Goal: Contribute content: Add original content to the website for others to see

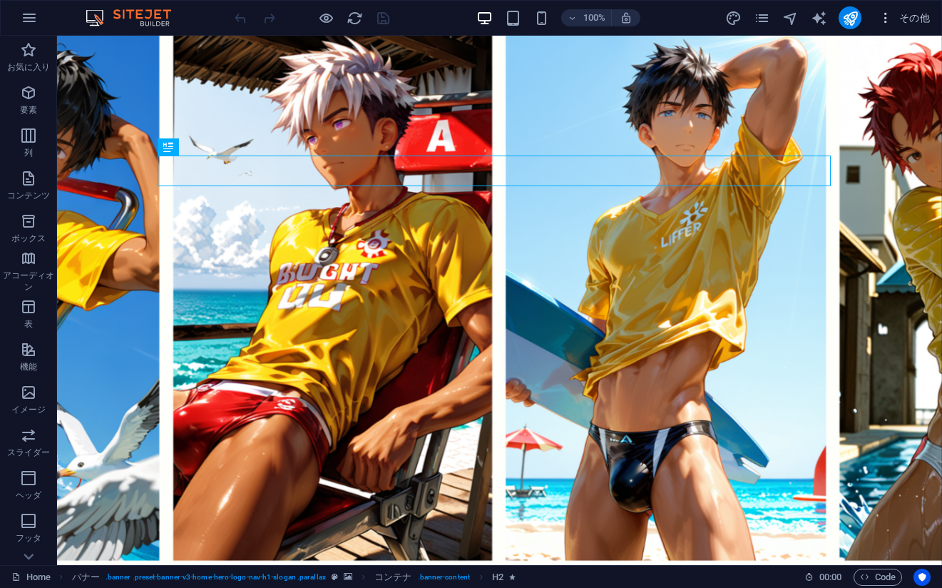
click at [912, 11] on span "その他" at bounding box center [904, 18] width 51 height 14
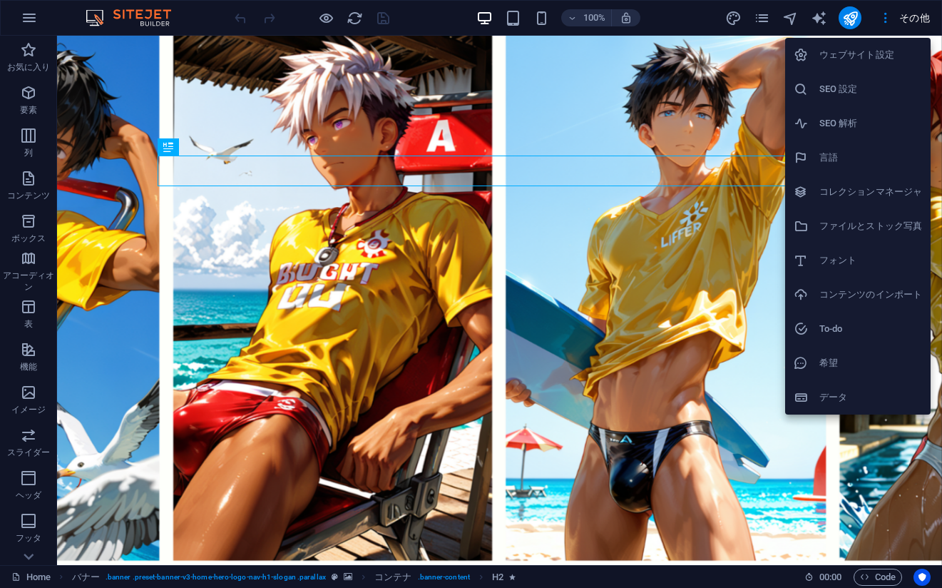
click at [844, 186] on h6 "コレクションマネージャ" at bounding box center [871, 191] width 103 height 17
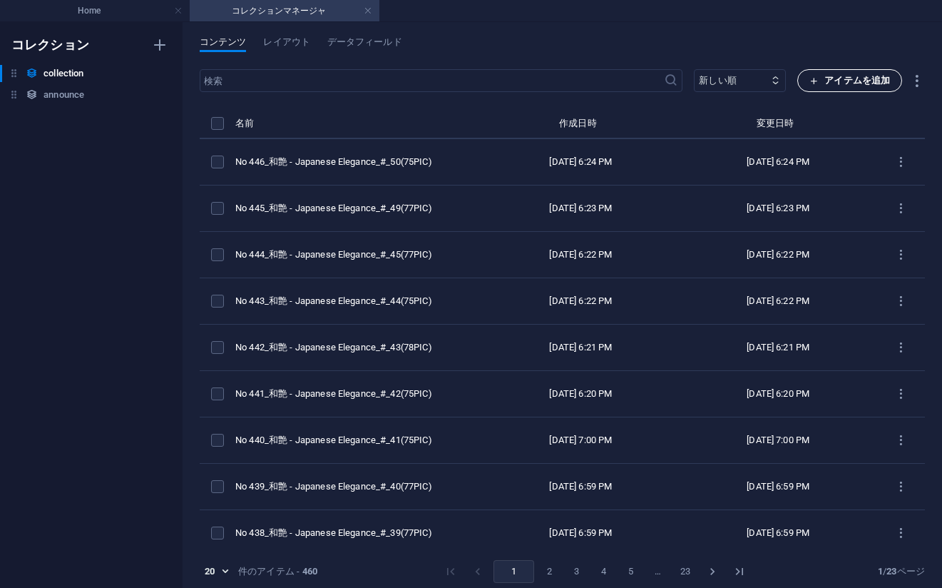
click at [823, 81] on span "アイテムを追加" at bounding box center [850, 80] width 81 height 17
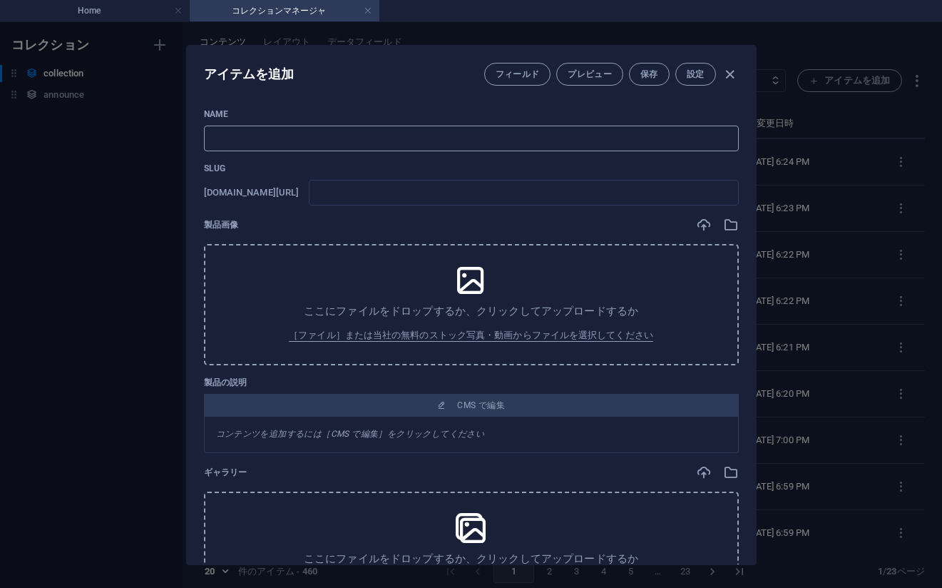
click at [721, 137] on input "text" at bounding box center [471, 139] width 535 height 26
paste input "No 447_和艶 - Japanese Elegance_#_51(75PIC)"
type input "No 447_和艶 - Japanese Elegance_#_51(75PIC)"
type input "no-447-japanese-elegance-51-75pic"
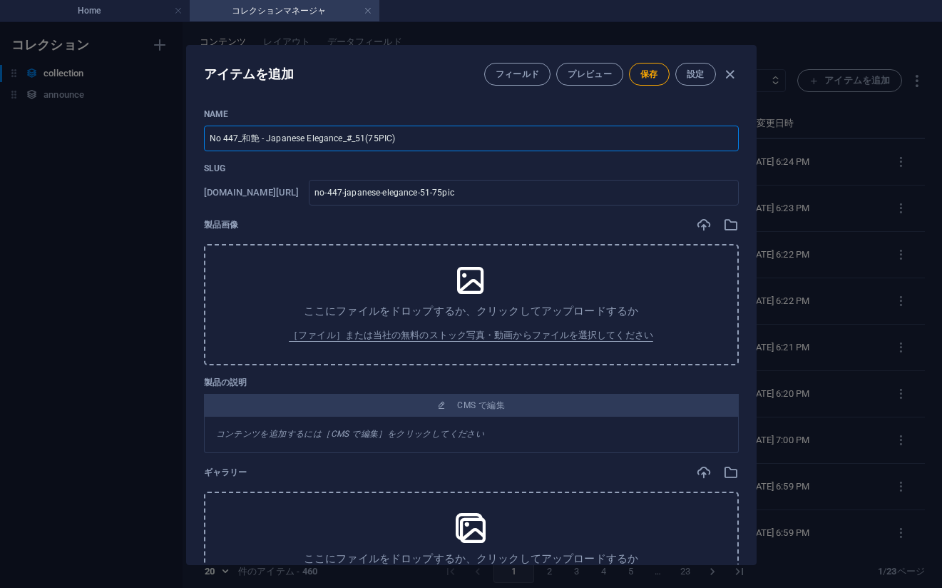
type input "No 447_和艶 - Japanese Elegance_#_51(75PIC)"
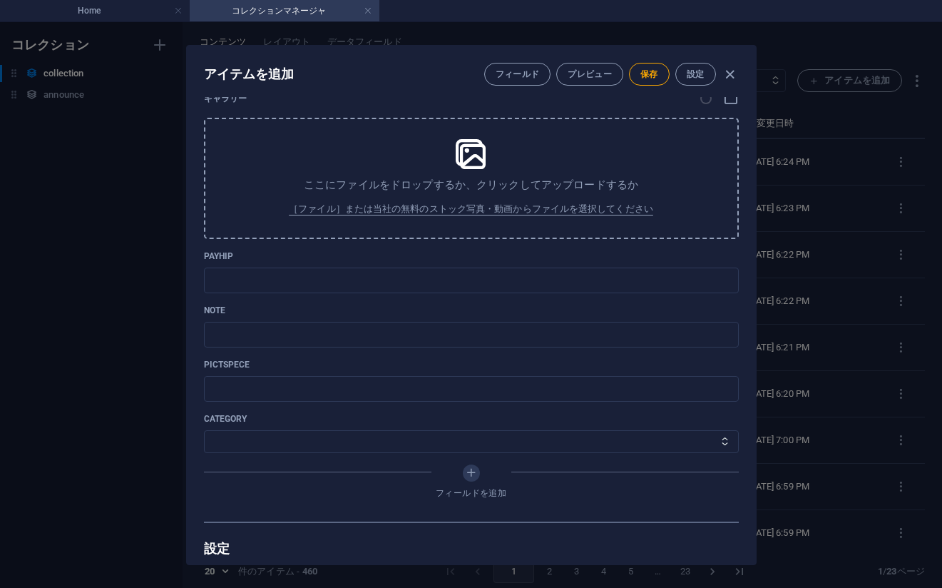
scroll to position [499, 0]
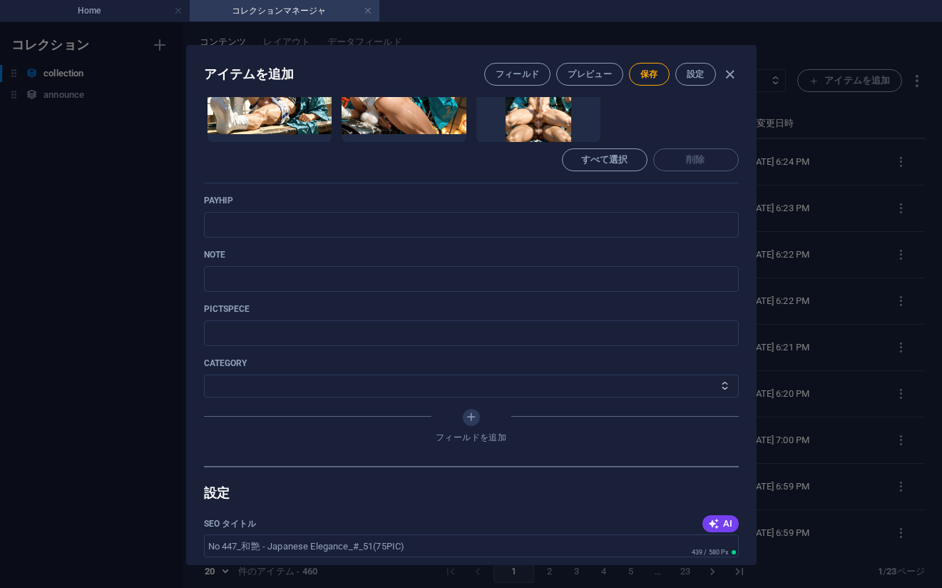
click at [710, 252] on p "note" at bounding box center [471, 254] width 535 height 11
click at [304, 221] on input "text" at bounding box center [471, 225] width 535 height 26
paste input "[URL][DOMAIN_NAME]"
type input "[URL][DOMAIN_NAME]"
click at [677, 260] on p "note" at bounding box center [471, 254] width 535 height 11
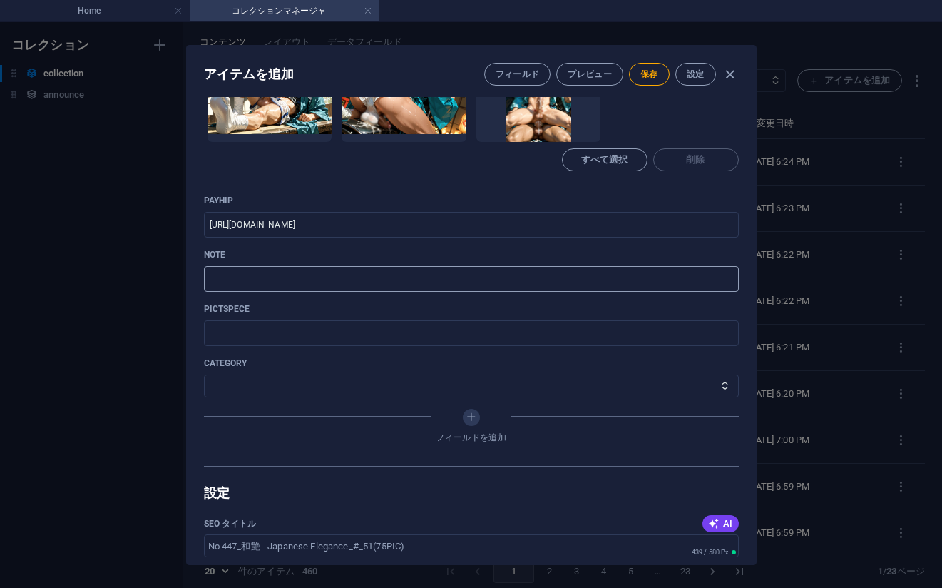
click at [638, 275] on input "text" at bounding box center [471, 279] width 535 height 26
paste input "[URL][DOMAIN_NAME]"
type input "[URL][DOMAIN_NAME]"
click at [275, 386] on select "その他 ジャマー_jammer レインコート_rain_coat ミリタリービキニ_military_bikini 体操選手_gymnast ドアの向こうのひ…" at bounding box center [471, 385] width 535 height 23
select select "和艶 - Japanese Elegance"
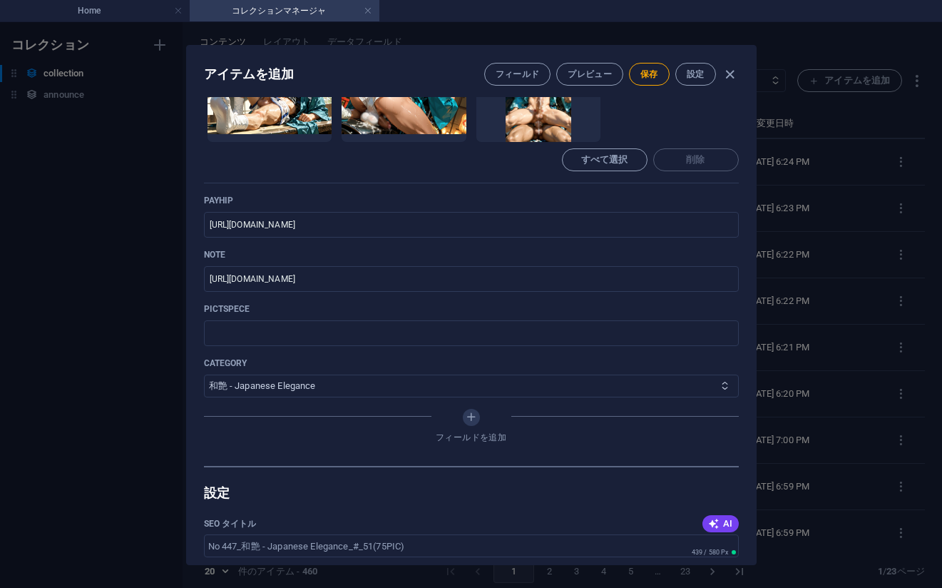
click at [204, 374] on select "その他 ジャマー_jammer レインコート_rain_coat ミリタリービキニ_military_bikini 体操選手_gymnast ドアの向こうのひ…" at bounding box center [471, 385] width 535 height 23
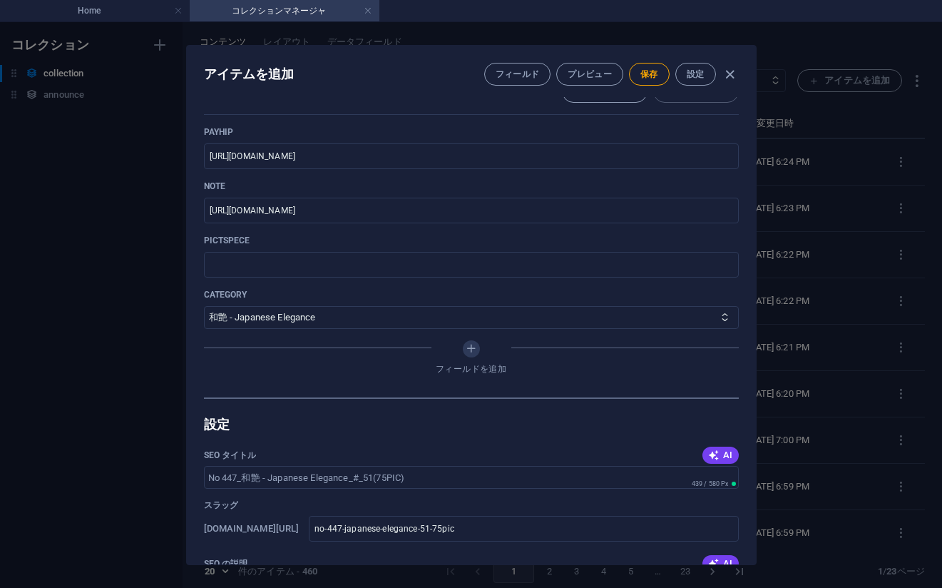
scroll to position [785, 0]
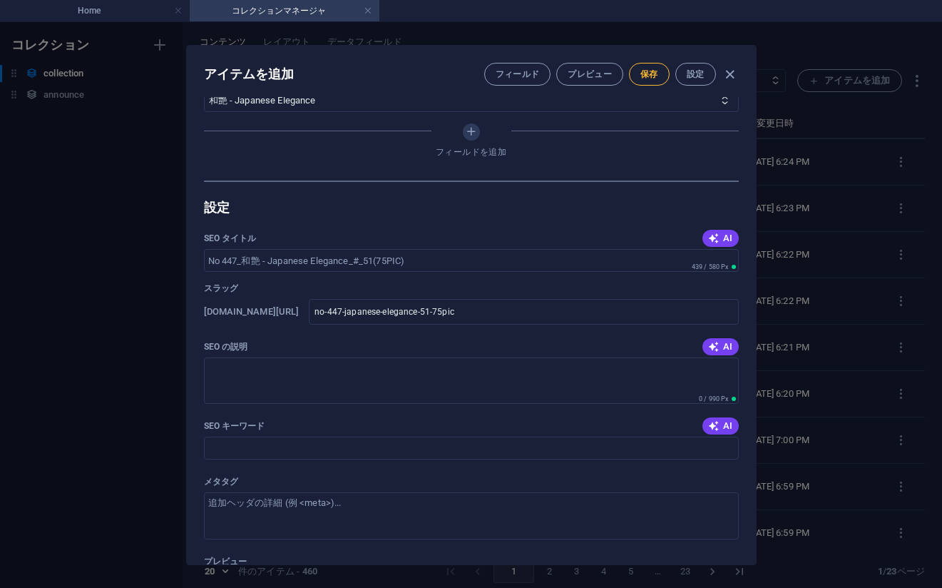
click at [647, 68] on button "保存" at bounding box center [649, 74] width 41 height 23
click at [828, 310] on div "アイテムを編集 フィールド プレビュー 保存 設定 Name No 447_[PERSON_NAME] - Japanese Elegance_#_51(75…" at bounding box center [471, 305] width 942 height 566
type input "no-447-japanese-elegance-51-75pic"
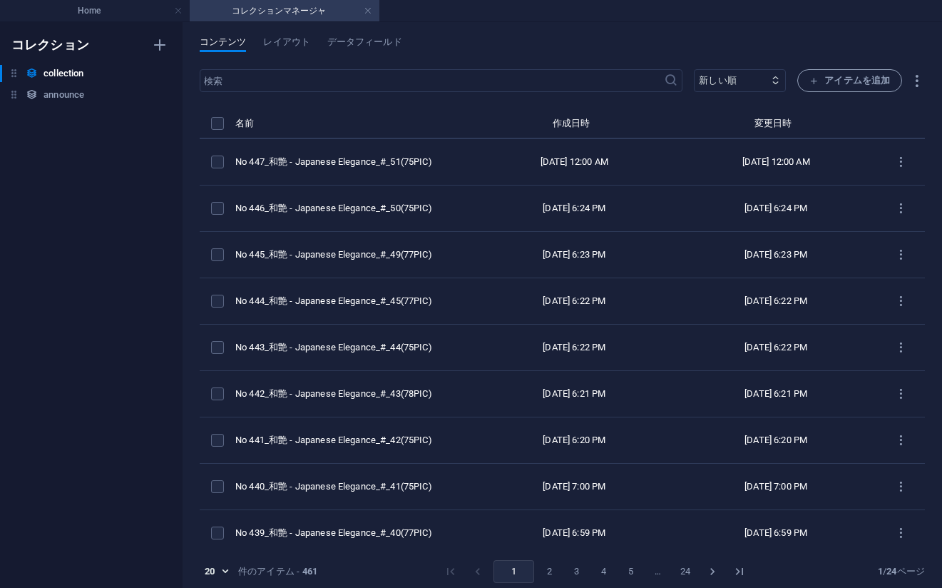
drag, startPoint x: 762, startPoint y: 26, endPoint x: 784, endPoint y: 39, distance: 24.6
click at [762, 26] on div "コンテンツ レイアウト データフィールド ​ 新しい順 古い順 最終変更 Name (昇順) Name (降順) Slug (昇順) Slug (降順) ca…" at bounding box center [563, 305] width 760 height 566
click at [835, 86] on span "アイテムを追加" at bounding box center [850, 80] width 81 height 17
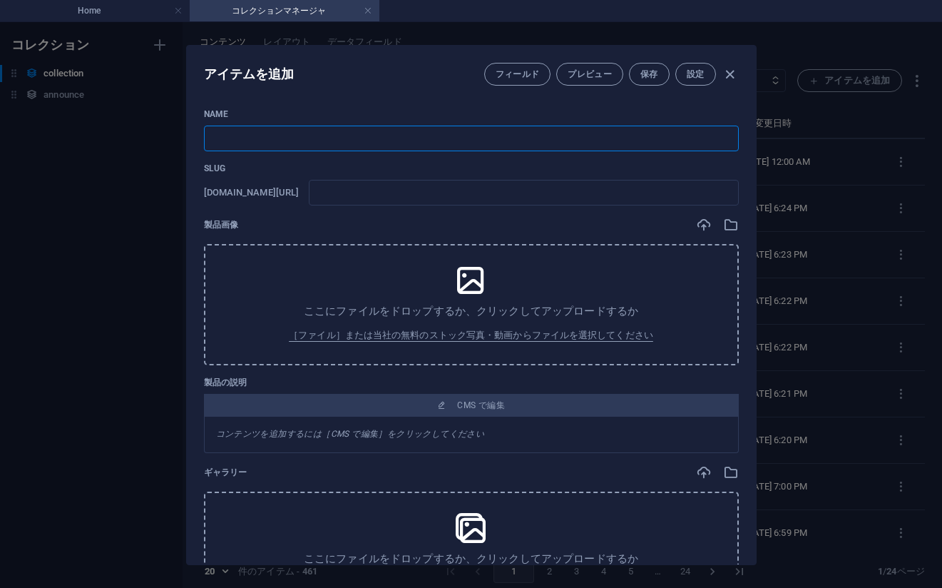
click at [258, 133] on input "text" at bounding box center [471, 139] width 535 height 26
paste input "No 448_和艶 - Japanese Elegance_#_52(76PIC)"
type input "No 448_和艶 - Japanese Elegance_#_52(76PIC)"
type input "no-448-japanese-elegance-52-76pic"
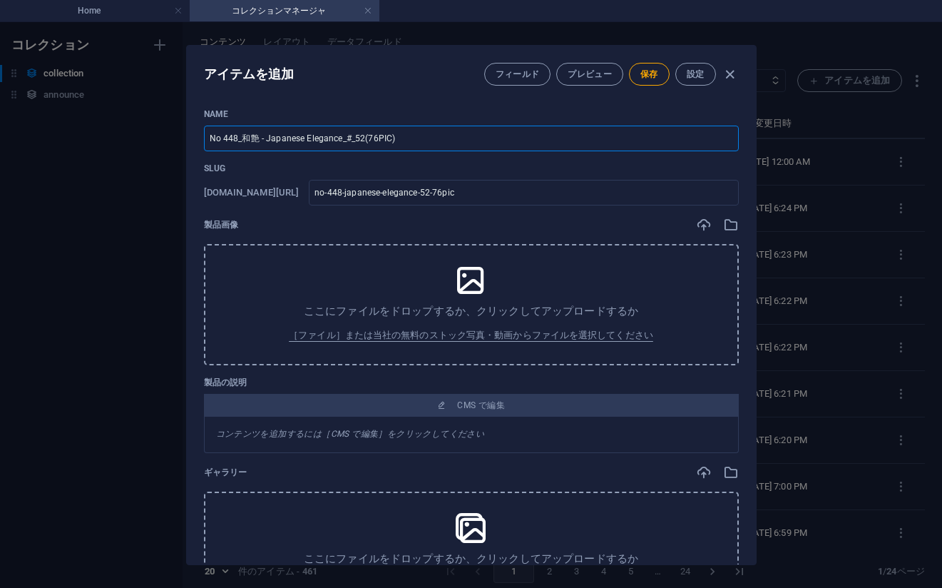
type input "No 448_和艶 - Japanese Elegance_#_52(76PIC)"
click at [702, 166] on p "Slug" at bounding box center [471, 168] width 535 height 11
click at [675, 152] on div "Name No 448_[PERSON_NAME] - Japanese Elegance_#_52(76PIC) ​ Slug [DOMAIN_NAME][…" at bounding box center [471, 501] width 535 height 787
click at [678, 163] on p "Slug" at bounding box center [471, 168] width 535 height 11
click at [665, 225] on div "製品画像" at bounding box center [471, 225] width 535 height 16
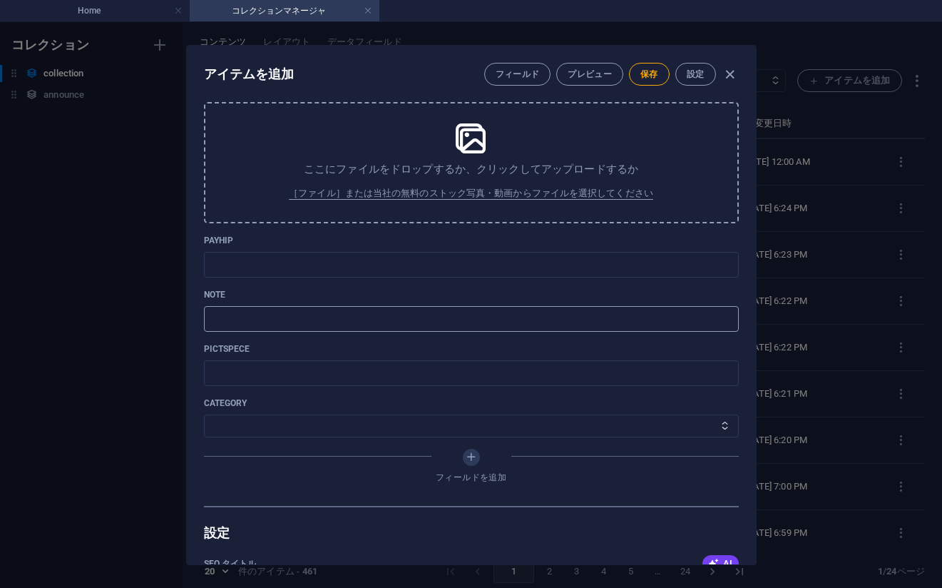
scroll to position [428, 0]
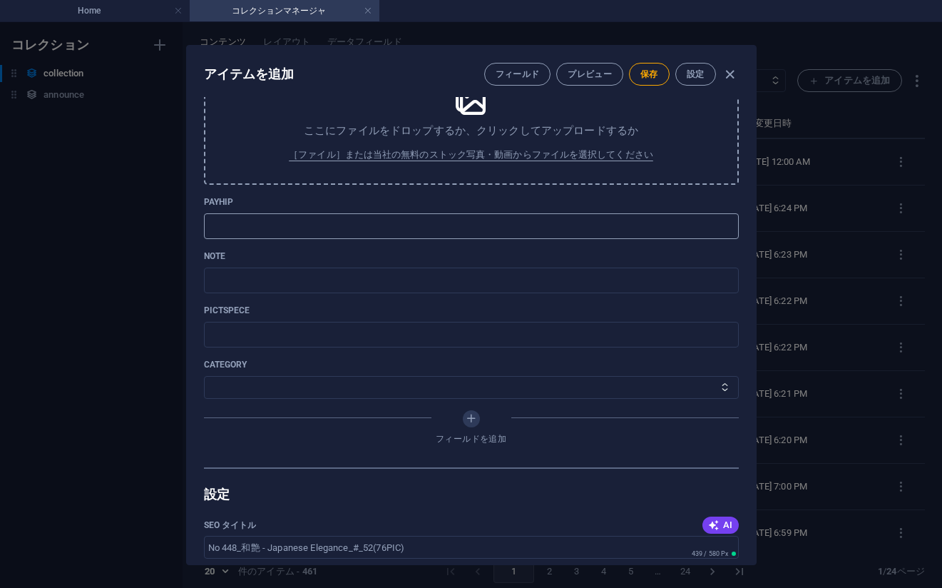
click at [301, 220] on input "text" at bounding box center [471, 226] width 535 height 26
paste input "[URL][DOMAIN_NAME]"
type input "[URL][DOMAIN_NAME]"
click at [675, 270] on input "text" at bounding box center [471, 280] width 535 height 26
paste input "[URL][DOMAIN_NAME]"
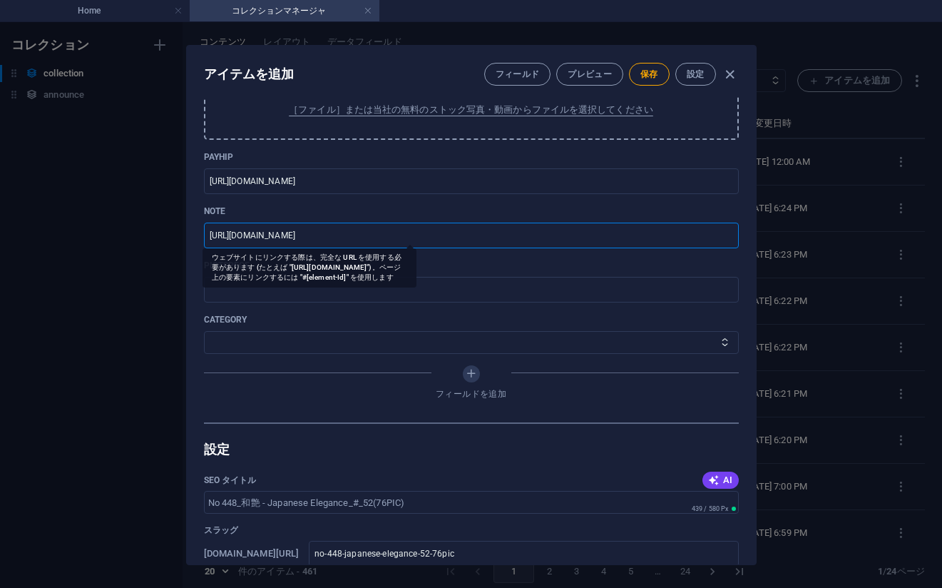
scroll to position [571, 0]
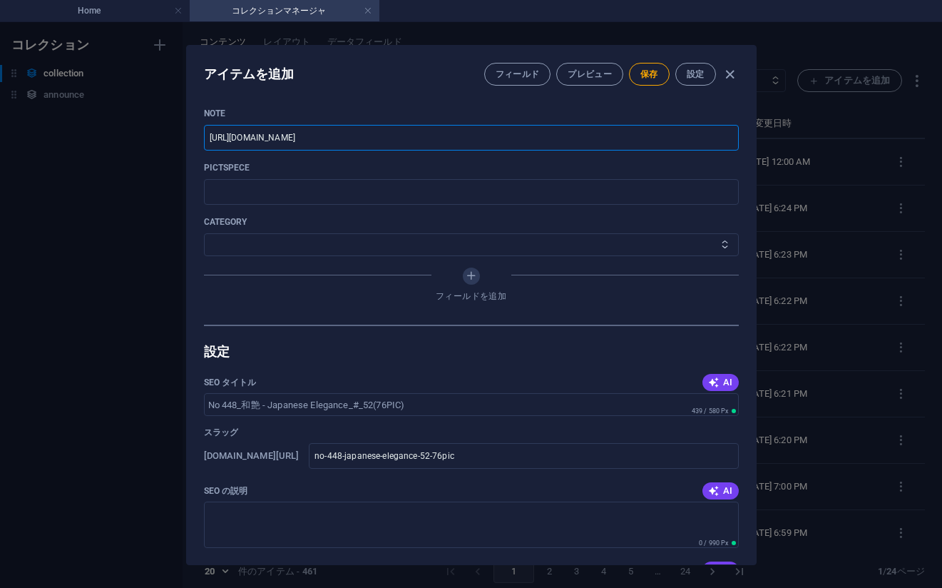
type input "[URL][DOMAIN_NAME]"
click at [291, 255] on select "その他 ジャマー_jammer レインコート_rain_coat ミリタリービキニ_military_bikini 体操選手_gymnast ドアの向こうのひ…" at bounding box center [471, 244] width 535 height 23
select select "和艶 - Japanese Elegance"
click at [204, 233] on select "その他 ジャマー_jammer レインコート_rain_coat ミリタリービキニ_military_bikini 体操選手_gymnast ドアの向こうのひ…" at bounding box center [471, 244] width 535 height 23
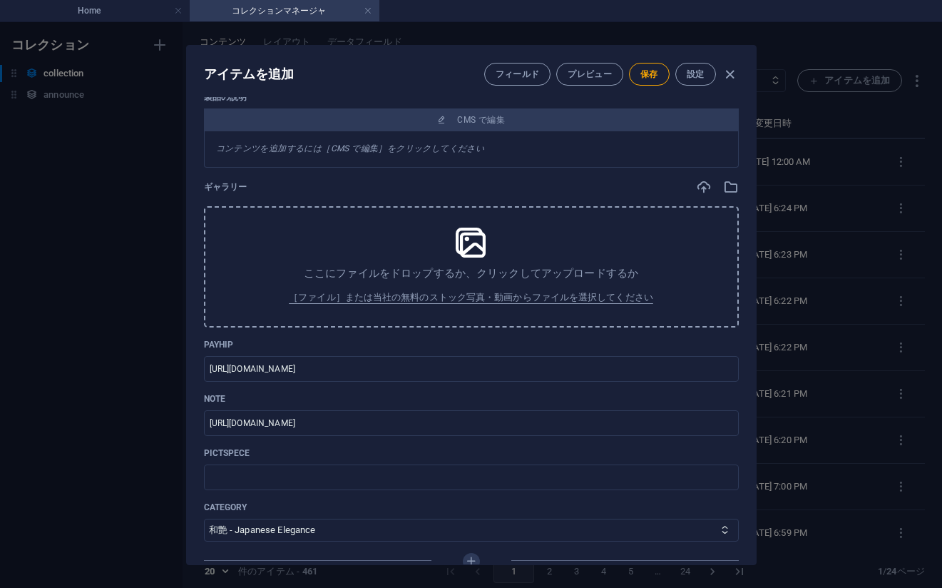
scroll to position [342, 0]
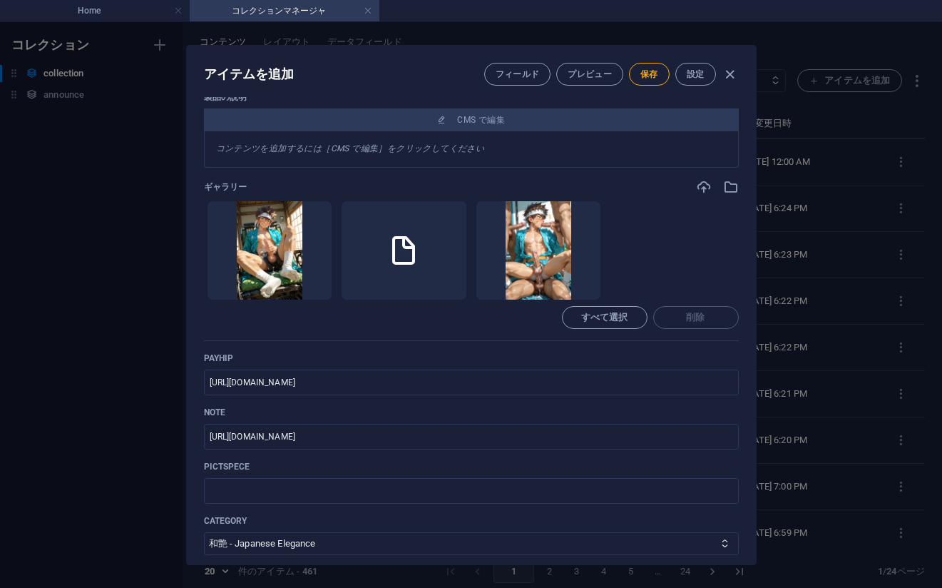
click at [644, 235] on ul "ここにファイルをドロップすると、すぐにアップロードされます" at bounding box center [471, 250] width 535 height 100
click at [408, 235] on icon at bounding box center [404, 250] width 34 height 34
click at [384, 292] on icon "button" at bounding box center [388, 287] width 11 height 11
click at [445, 213] on div "1" at bounding box center [450, 214] width 18 height 18
click at [648, 75] on span "保存" at bounding box center [649, 73] width 18 height 11
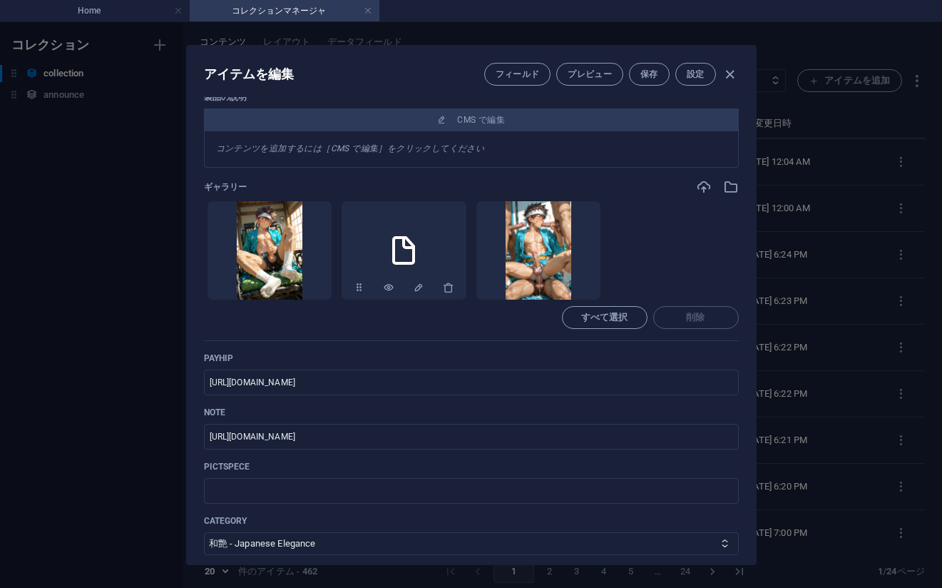
click at [825, 182] on div "アイテムを編集 フィールド プレビュー 保存 設定 Name No 448_[PERSON_NAME] - Japanese Elegance_#_52(76…" at bounding box center [471, 305] width 942 height 566
type input "no-448-japanese-elegance-52-76pic"
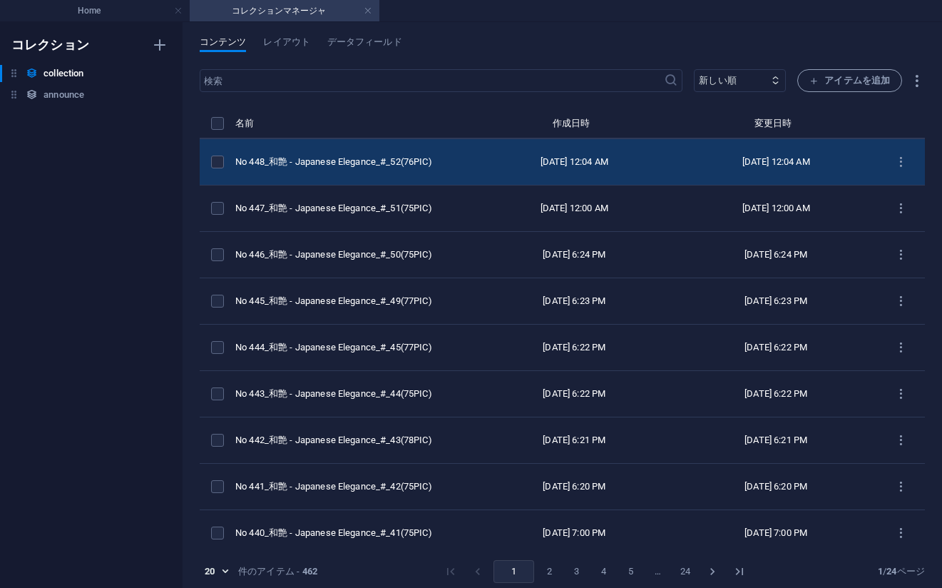
click at [455, 155] on td "No 448_和艶 - Japanese Elegance_#_52(76PIC)" at bounding box center [354, 162] width 238 height 46
select select "和艶 - Japanese Elegance"
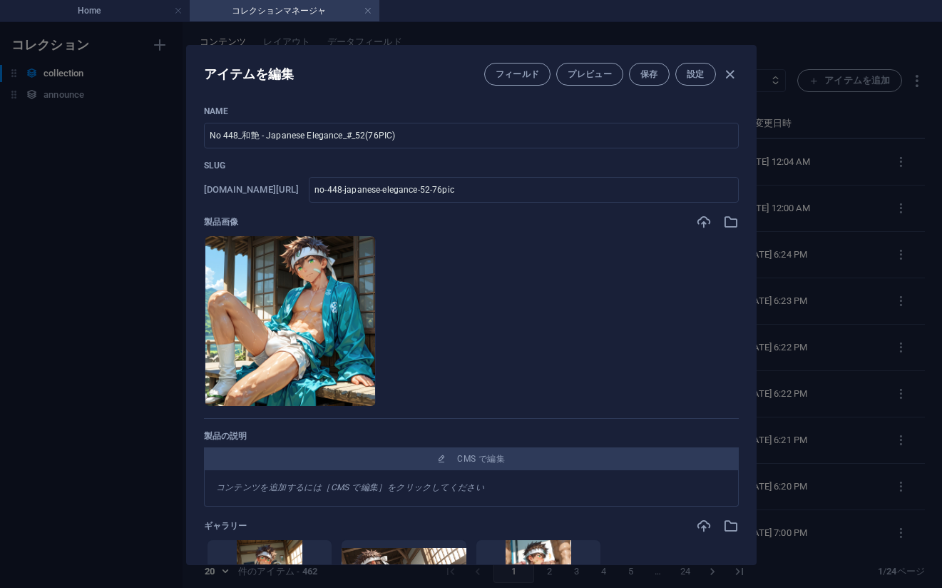
scroll to position [0, 0]
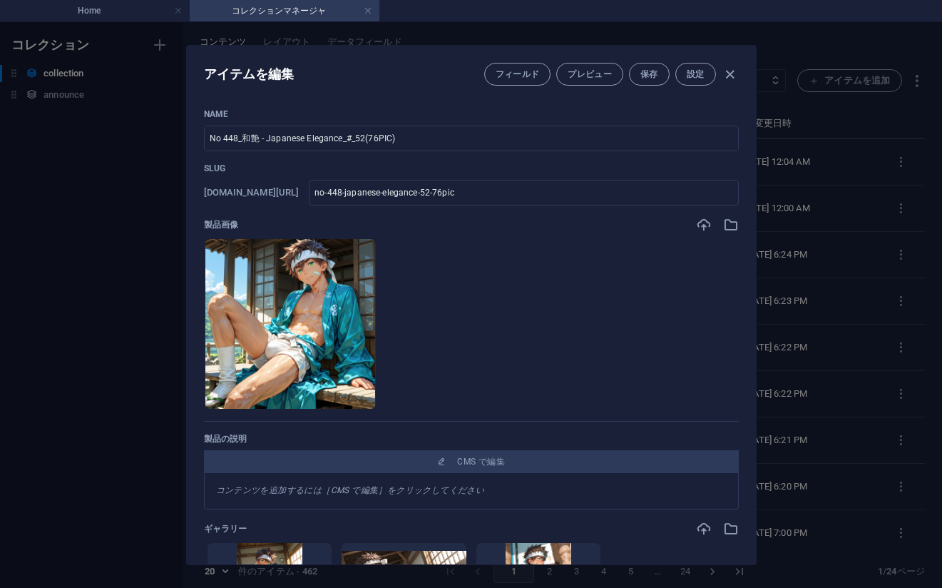
click at [807, 304] on div "アイテムを編集 フィールド プレビュー 保存 設定 Name No 448_[PERSON_NAME] - Japanese Elegance_#_52(76…" at bounding box center [471, 305] width 942 height 566
type input "no-448-japanese-elegance-52-76pic"
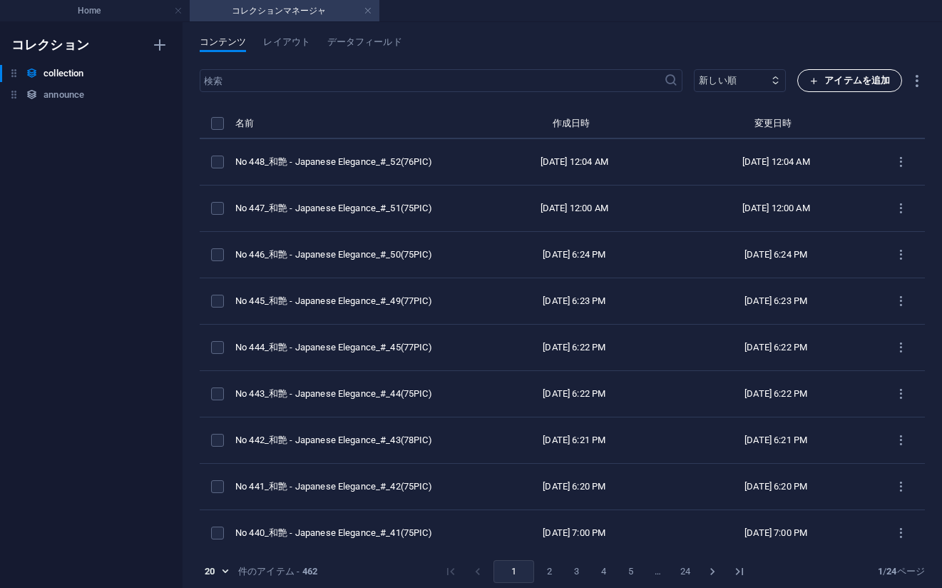
click at [839, 78] on span "アイテムを追加" at bounding box center [850, 80] width 81 height 17
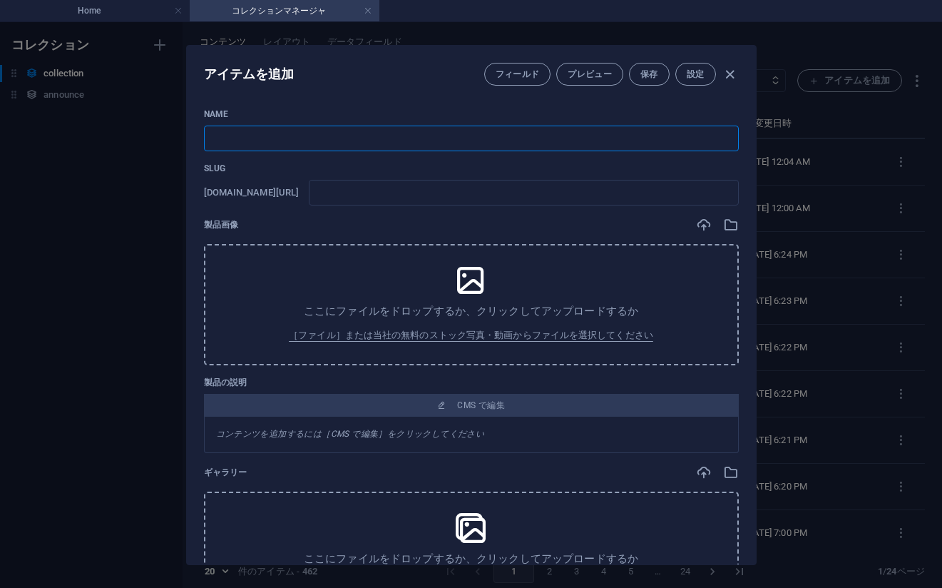
click at [675, 130] on input "text" at bounding box center [471, 139] width 535 height 26
paste input "No 449_和艶 - Japanese Elegance_#_53(77PIC)"
type input "No 449_和艶 - Japanese Elegance_#_53(77PIC)"
type input "no-449-japanese-elegance-53-77pic"
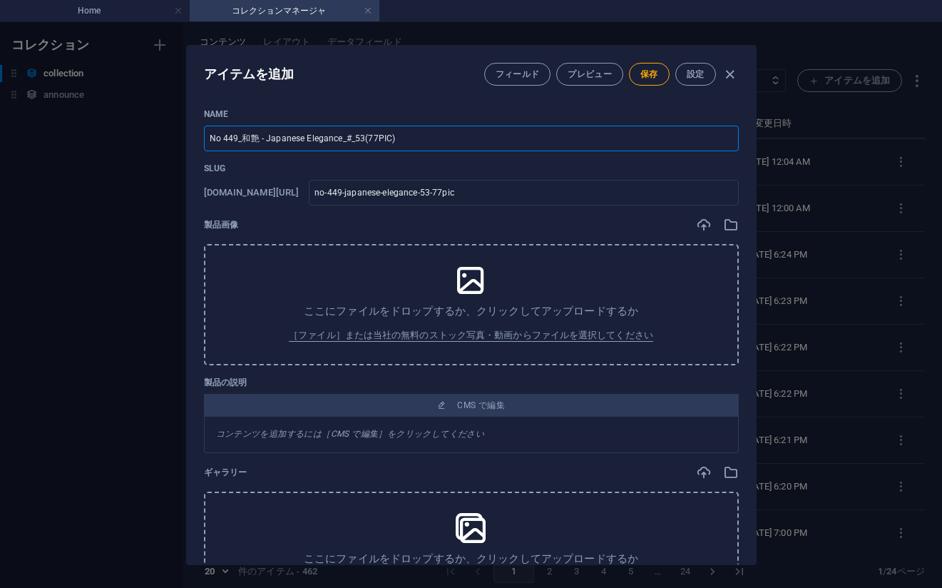
type input "No 449_和艶 - Japanese Elegance_#_53(77PIC)"
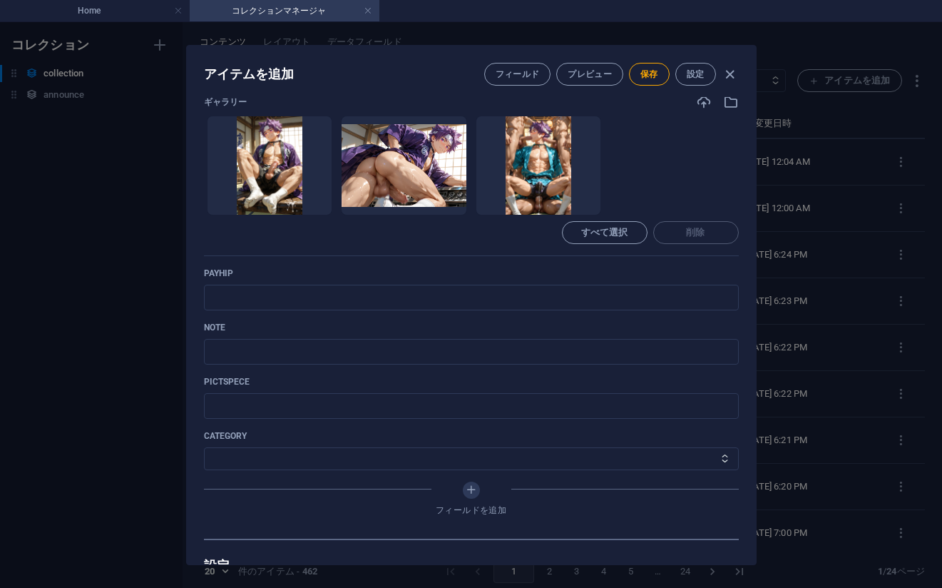
scroll to position [428, 0]
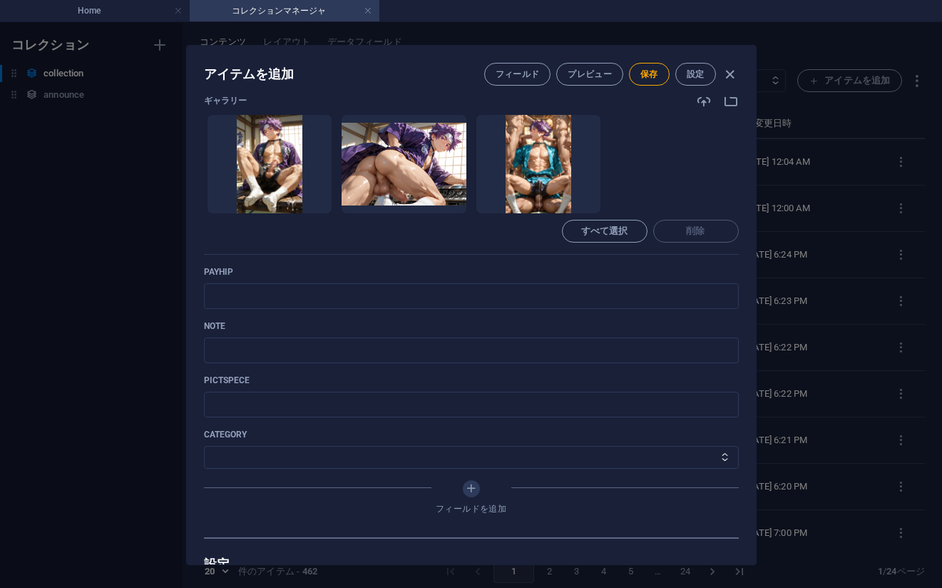
click at [700, 126] on ul "ここにファイルをドロップすると、すぐにアップロードされます" at bounding box center [471, 164] width 535 height 100
click at [714, 173] on ul "ここにファイルをドロップすると、すぐにアップロードされます" at bounding box center [471, 164] width 535 height 100
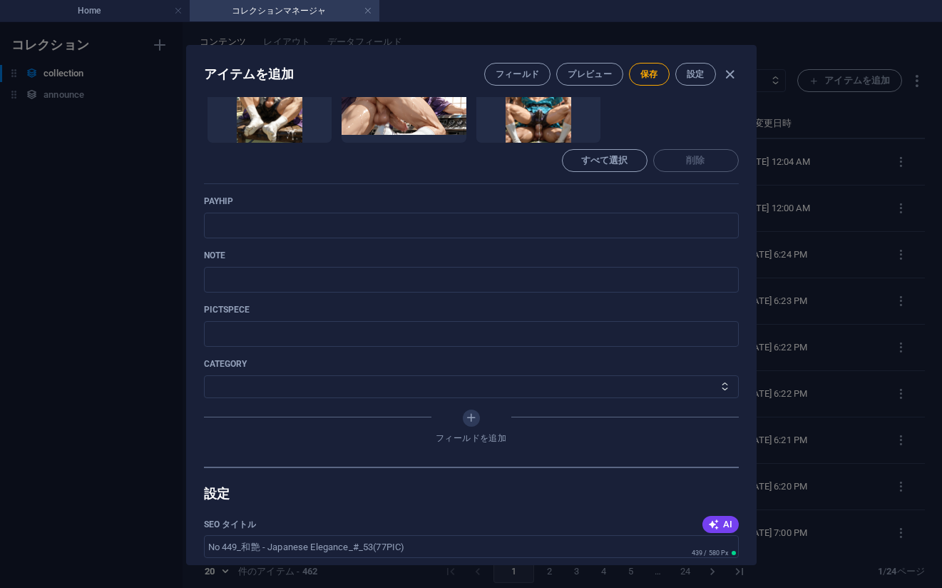
scroll to position [499, 0]
click at [684, 198] on p "payhip" at bounding box center [471, 200] width 535 height 11
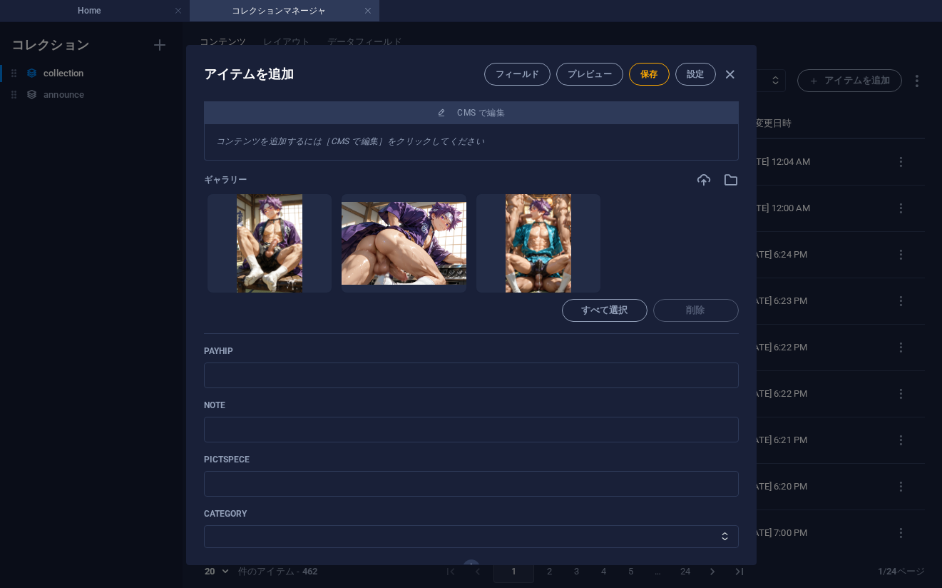
scroll to position [428, 0]
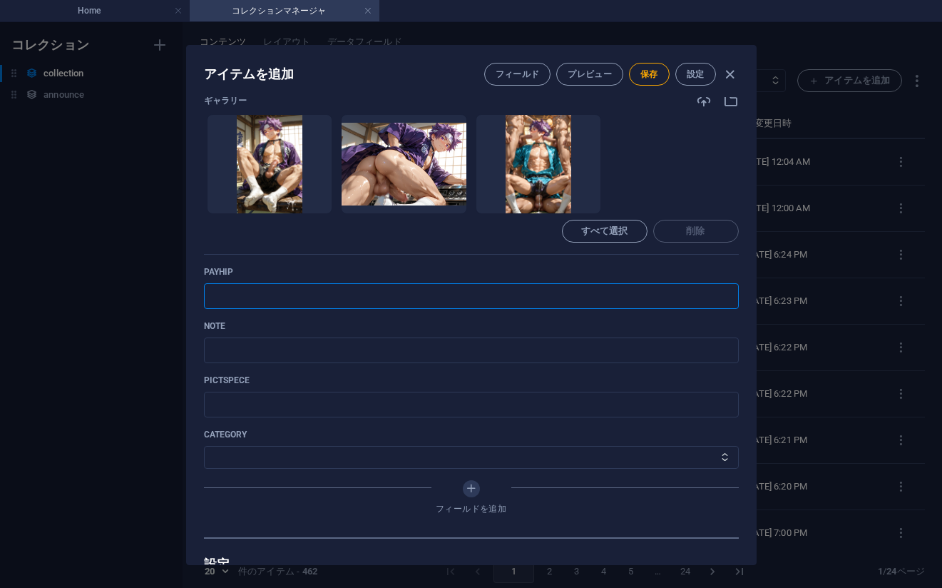
click at [698, 291] on input "text" at bounding box center [471, 296] width 535 height 26
paste input "[URL][DOMAIN_NAME]"
type input "[URL][DOMAIN_NAME]"
click at [682, 173] on ul "ここにファイルをドロップすると、すぐにアップロードされます" at bounding box center [471, 164] width 535 height 100
click at [359, 353] on input "text" at bounding box center [471, 350] width 535 height 26
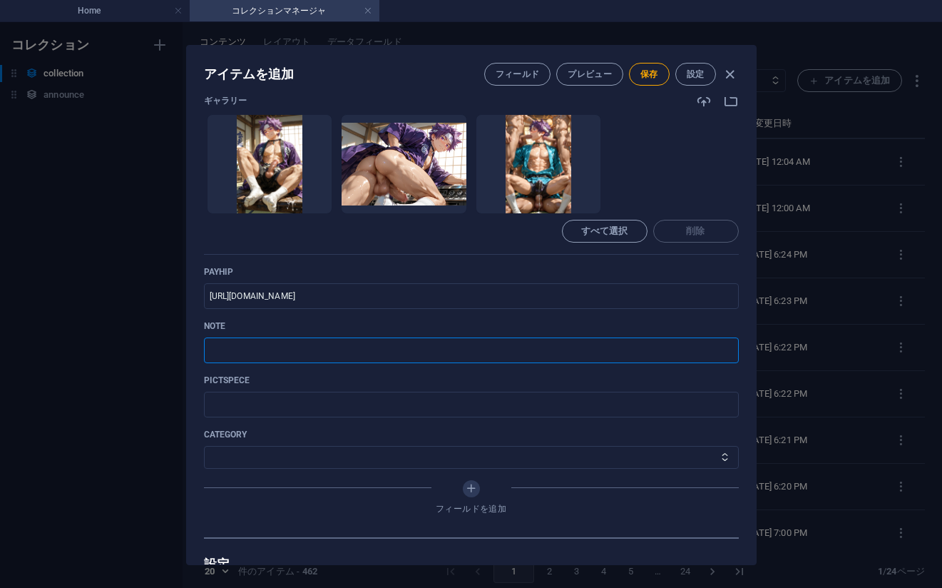
paste input "[URL][DOMAIN_NAME]"
type input "[URL][DOMAIN_NAME]"
click at [267, 454] on select "その他 ジャマー_jammer レインコート_rain_coat ミリタリービキニ_military_bikini 体操選手_gymnast ドアの向こうのひ…" at bounding box center [471, 457] width 535 height 23
select select "和艶 - Japanese Elegance"
click at [204, 446] on select "その他 ジャマー_jammer レインコート_rain_coat ミリタリービキニ_military_bikini 体操選手_gymnast ドアの向こうのひ…" at bounding box center [471, 457] width 535 height 23
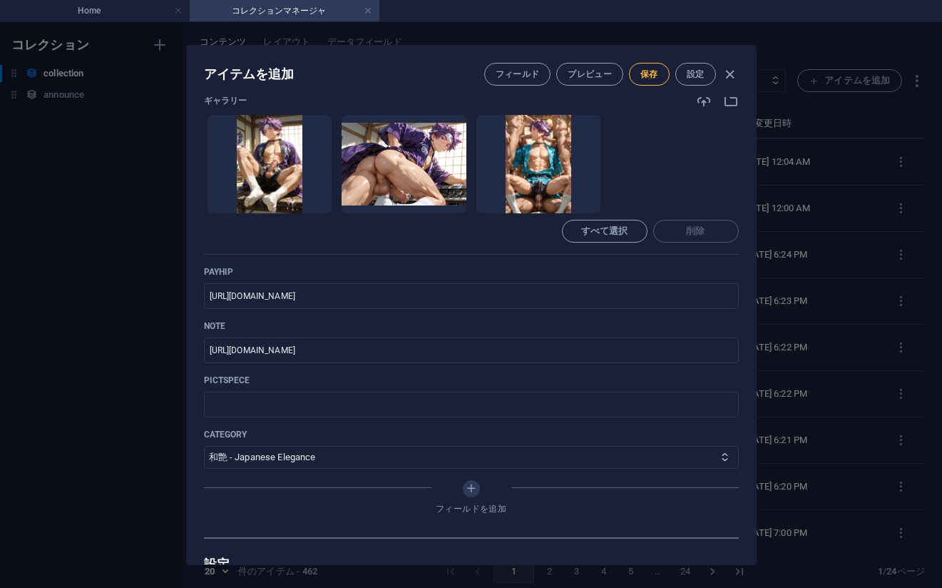
click at [640, 75] on span "保存" at bounding box center [649, 73] width 18 height 11
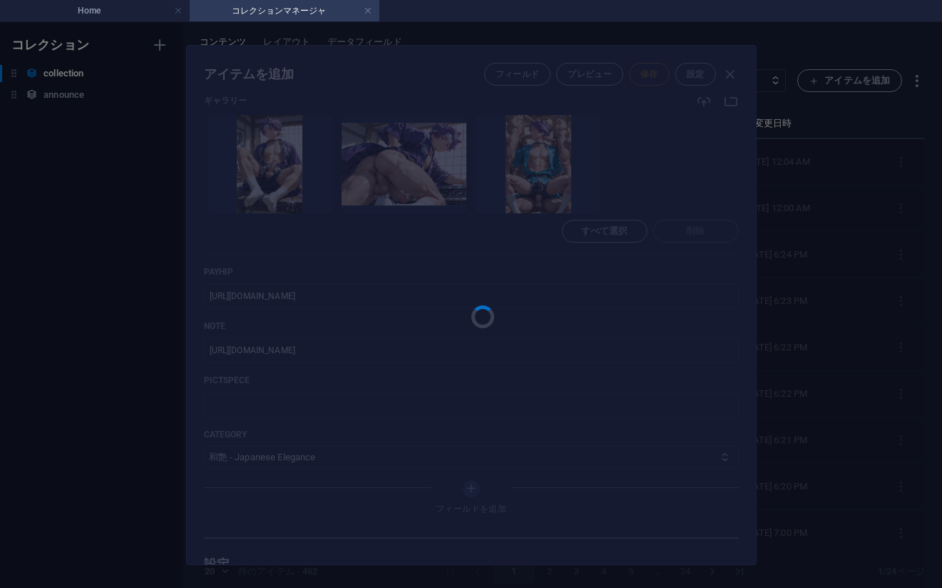
type input "no-449-japanese-elegance-53-77pic"
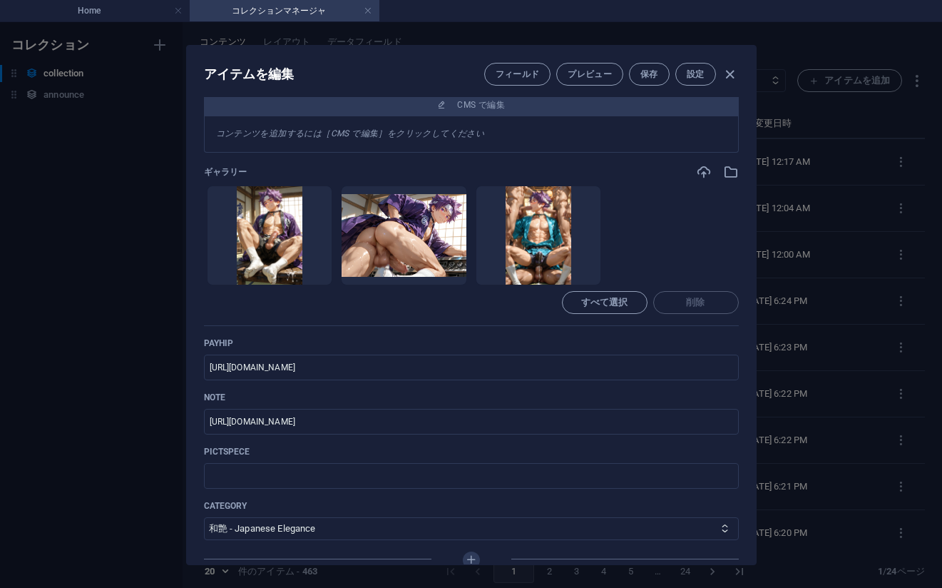
click at [811, 272] on div "アイテムを編集 フィールド プレビュー 保存 設定 Name No 449_[PERSON_NAME] - Japanese Elegance_#_53(77…" at bounding box center [471, 305] width 942 height 566
type input "no-449-japanese-elegance-53-77pic"
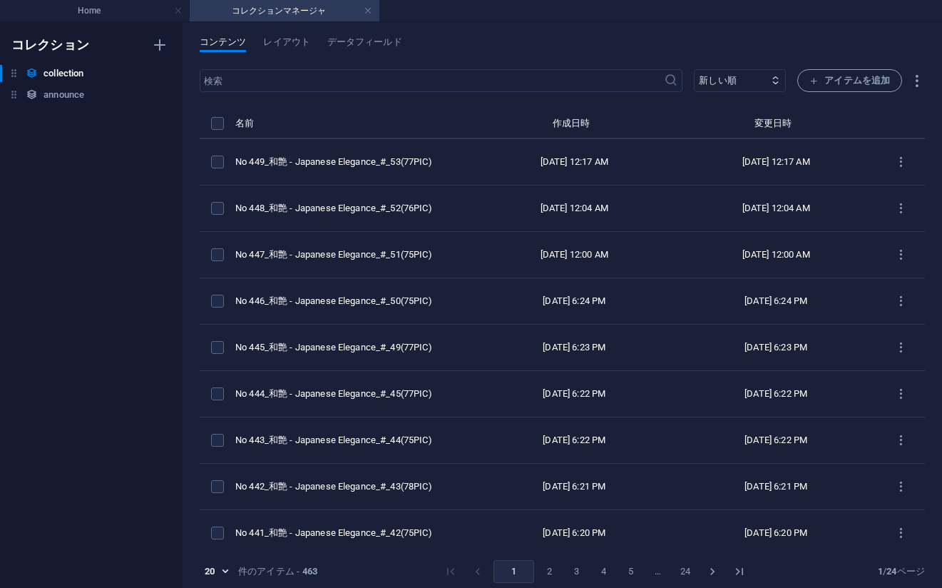
scroll to position [300, 0]
click at [767, 28] on div "コンテンツ レイアウト データフィールド ​ 新しい順 古い順 最終変更 Name (昇順) Name (降順) Slug (昇順) Slug (降順) ca…" at bounding box center [563, 305] width 760 height 566
click at [836, 76] on span "アイテムを追加" at bounding box center [850, 80] width 81 height 17
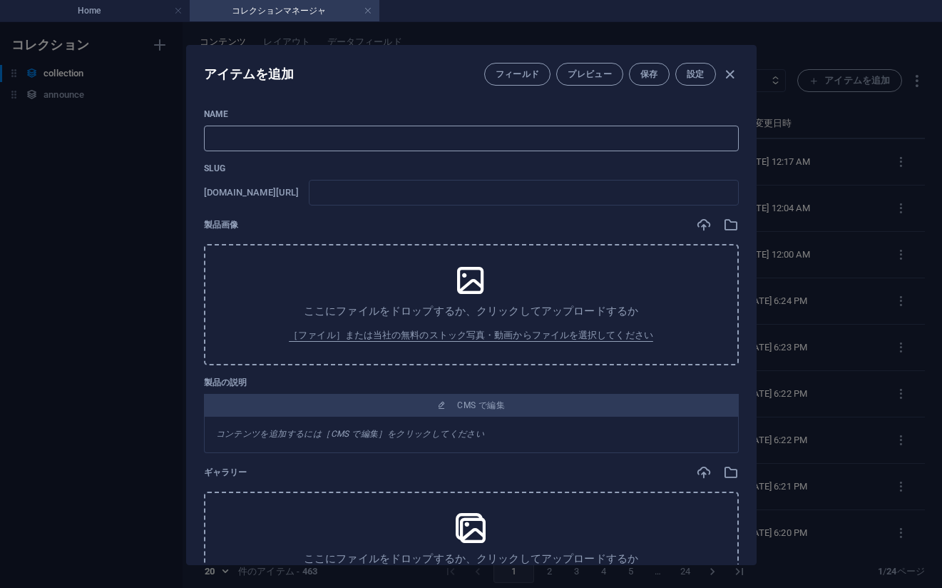
click at [343, 136] on input "text" at bounding box center [471, 139] width 535 height 26
paste input "No 450_和艶 - Japanese Elegance_#_54(76PIC)"
type input "No 450_和艶 - Japanese Elegance_#_54(76PIC)"
type input "no-450-japanese-elegance-54-76pic"
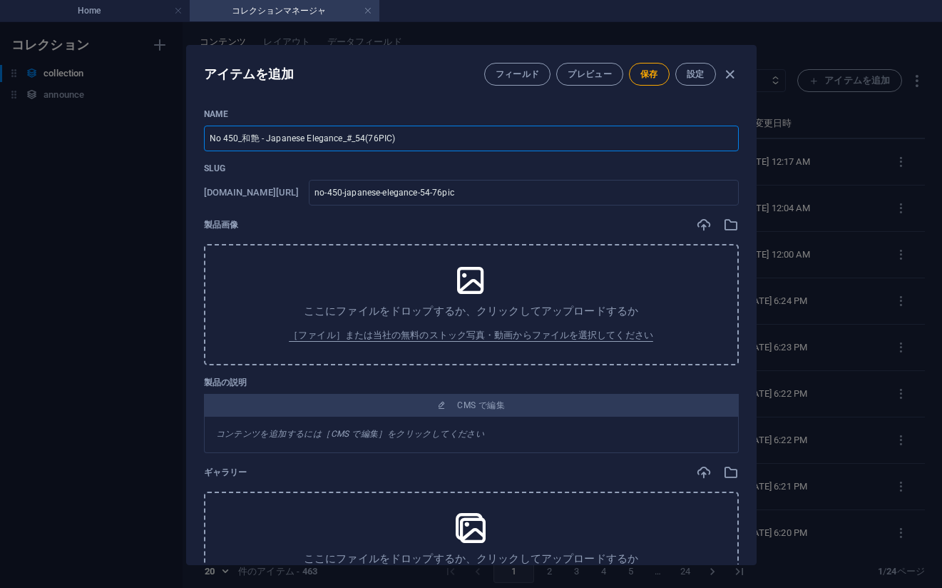
type input "No 450_和艶 - Japanese Elegance_#_54(76PIC)"
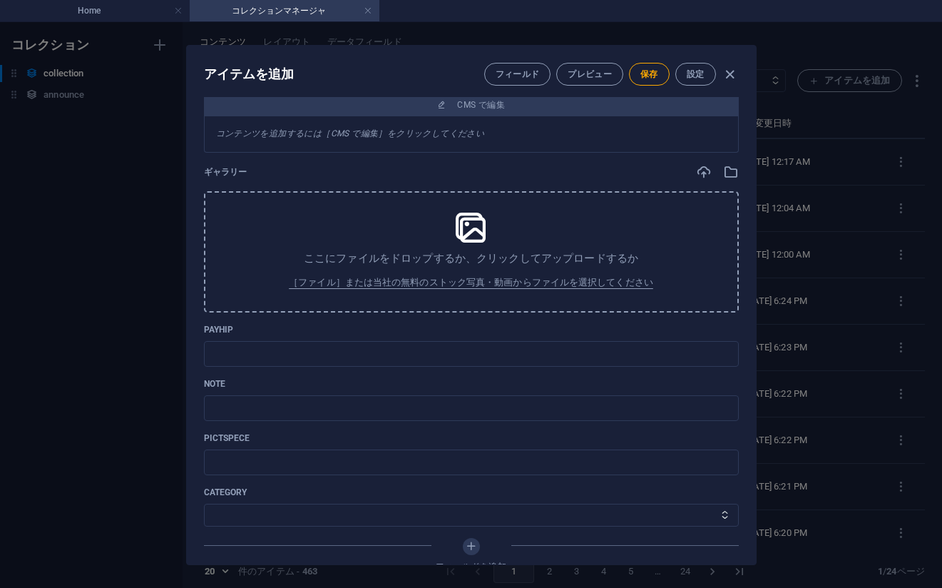
scroll to position [413, 0]
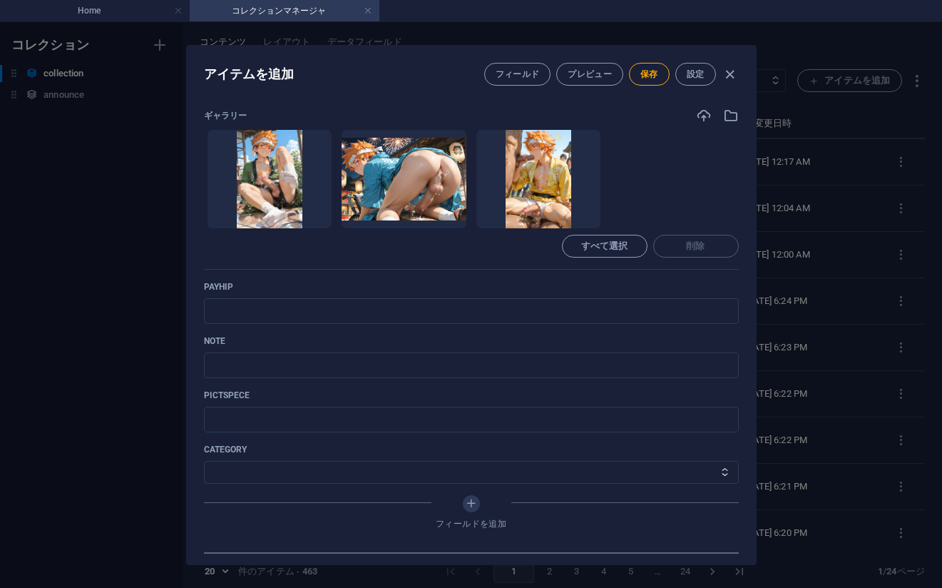
click at [668, 180] on ul "ここにファイルをドロップすると、すぐにアップロードされます" at bounding box center [471, 179] width 535 height 100
click at [392, 308] on input "text" at bounding box center [471, 311] width 535 height 26
paste input "[URL][DOMAIN_NAME]"
type input "[URL][DOMAIN_NAME]"
click at [684, 173] on ul "ここにファイルをドロップすると、すぐにアップロードされます" at bounding box center [471, 179] width 535 height 100
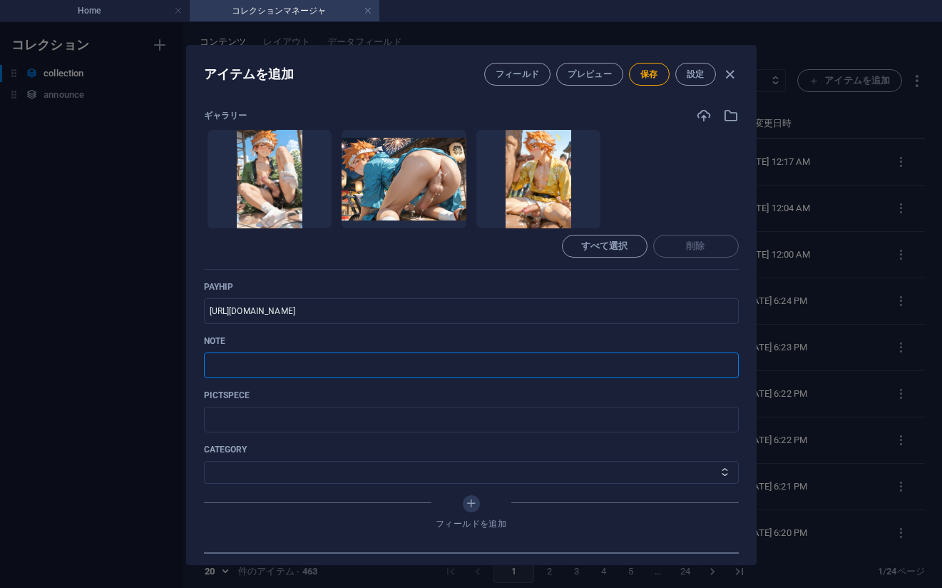
click at [335, 372] on input "text" at bounding box center [471, 365] width 535 height 26
paste input "[URL][DOMAIN_NAME]"
type input "[URL][DOMAIN_NAME]"
click at [268, 463] on select "その他 ジャマー_jammer レインコート_rain_coat ミリタリービキニ_military_bikini 体操選手_gymnast ドアの向こうのひ…" at bounding box center [471, 472] width 535 height 23
select select "和艶 - Japanese Elegance"
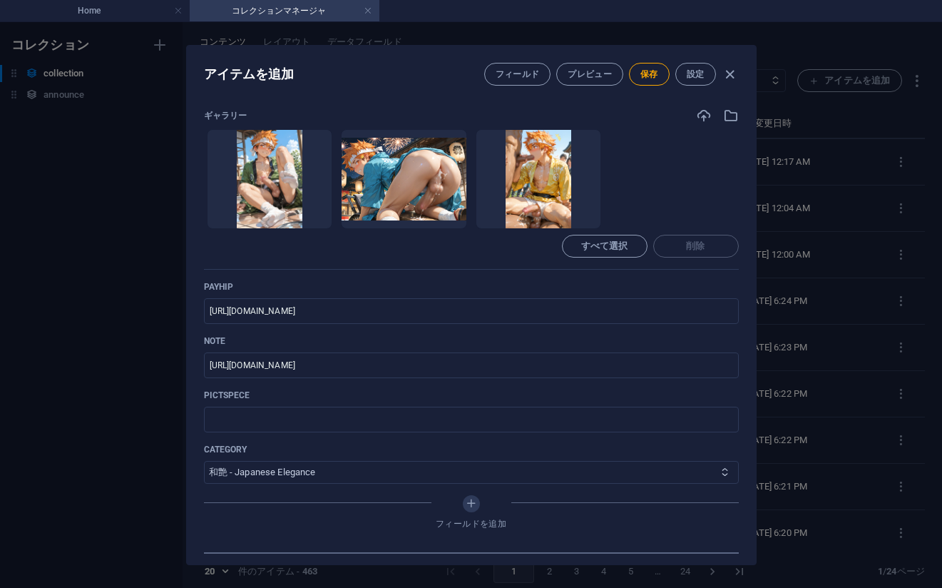
click at [204, 461] on select "その他 ジャマー_jammer レインコート_rain_coat ミリタリービキニ_military_bikini 体操選手_gymnast ドアの向こうのひ…" at bounding box center [471, 472] width 535 height 23
click at [640, 73] on span "保存" at bounding box center [649, 73] width 18 height 11
click at [788, 193] on div "アイテムを編集 フィールド プレビュー 保存 設定 Name No 450_[PERSON_NAME] - Japanese Elegance_#_54(76…" at bounding box center [471, 305] width 942 height 566
type input "no-450-japanese-elegance-54-76pic"
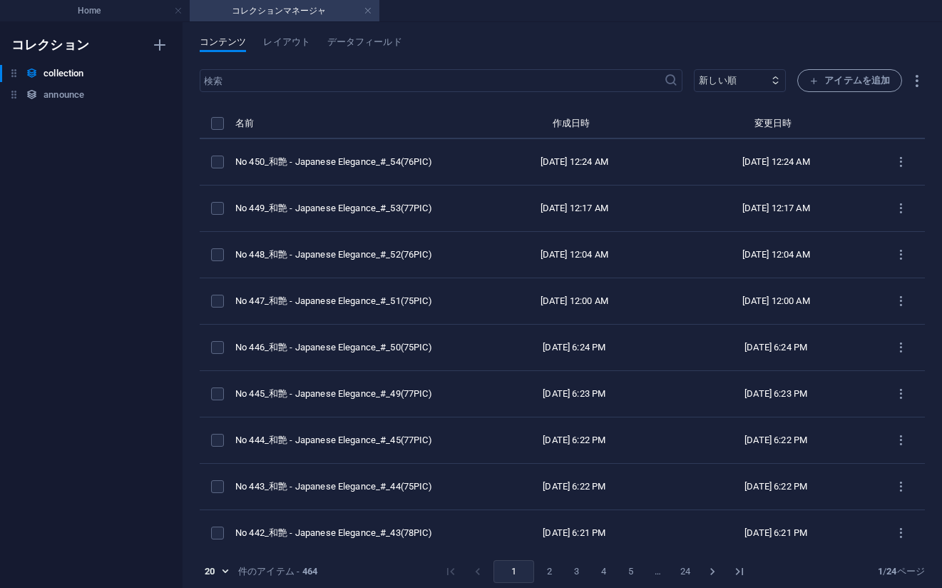
scroll to position [357, 0]
click at [839, 72] on span "アイテムを追加" at bounding box center [850, 80] width 81 height 17
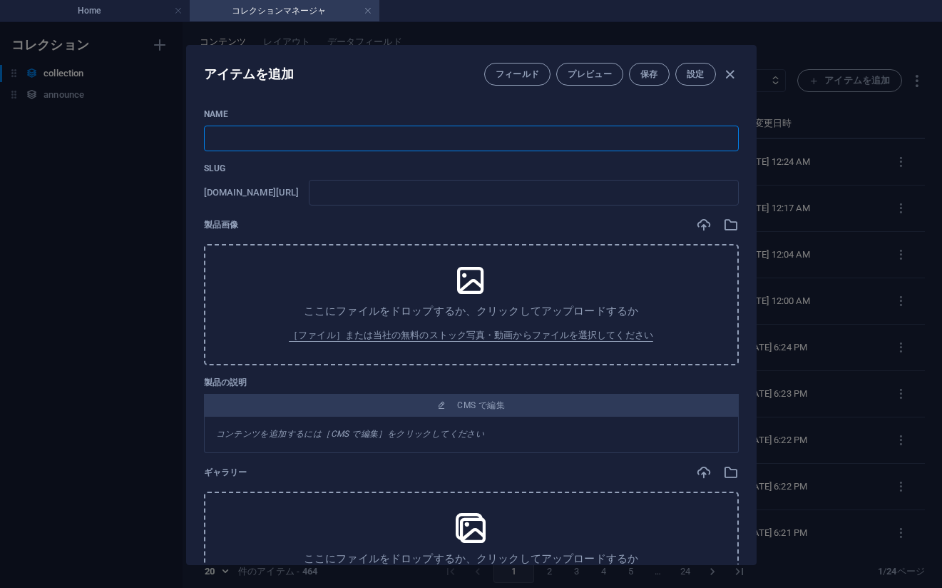
click at [331, 134] on input "text" at bounding box center [471, 139] width 535 height 26
paste input "No 451_和艶 - Japanese Elegance_#_55(75PIC)"
type input "No 451_和艶 - Japanese Elegance_#_55(75PIC)"
type input "no-451-japanese-elegance-55-75pic"
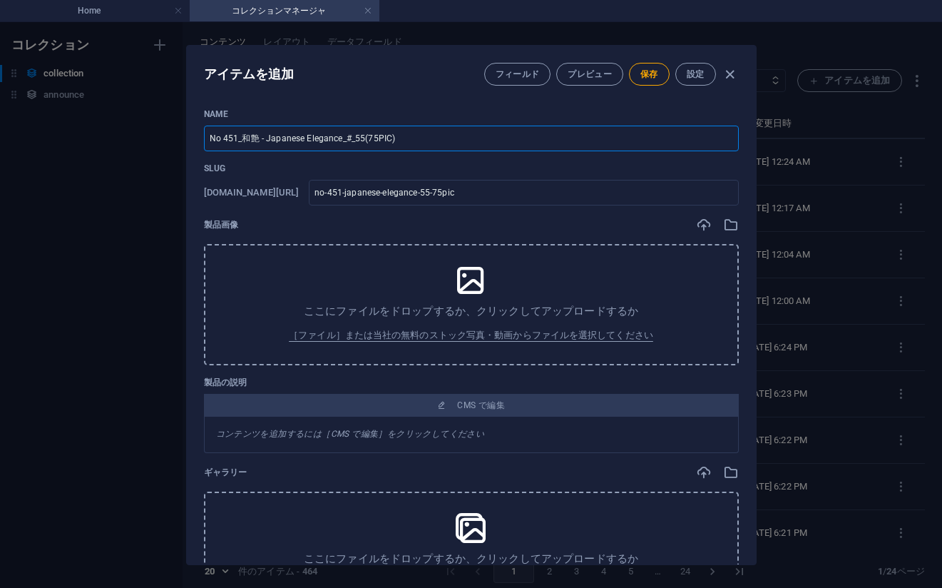
type input "No 451_和艶 - Japanese Elegance_#_55(75PIC)"
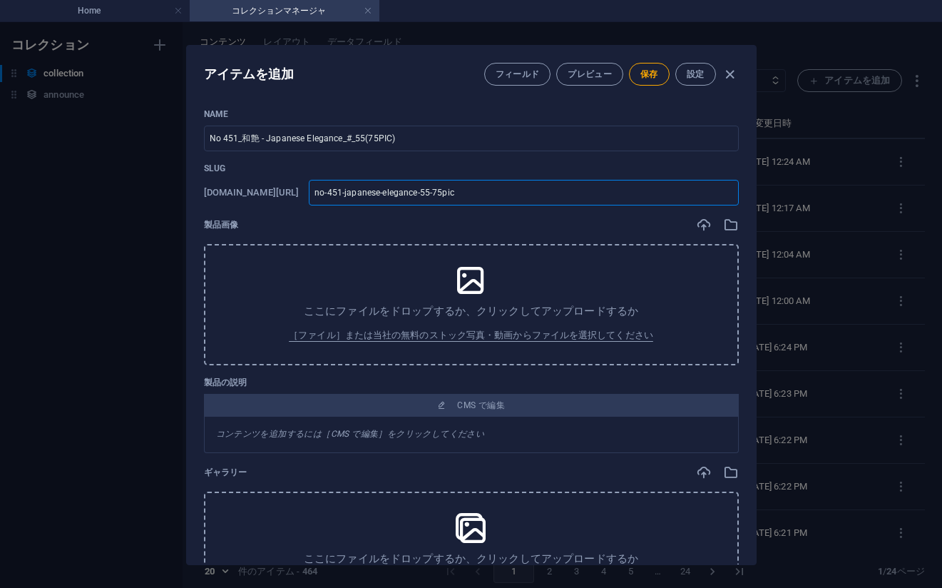
click at [665, 196] on input "no-451-japanese-elegance-55-75pic" at bounding box center [523, 193] width 429 height 26
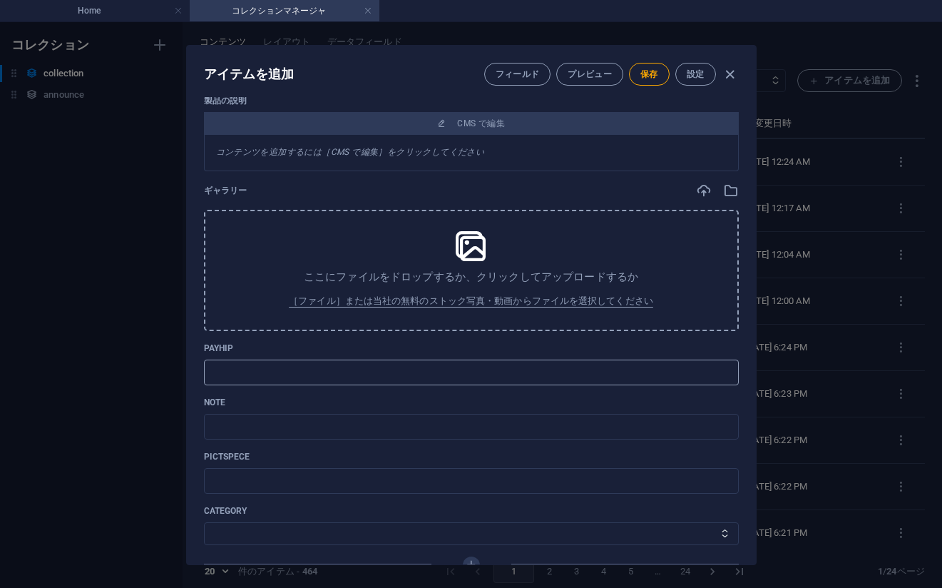
scroll to position [285, 0]
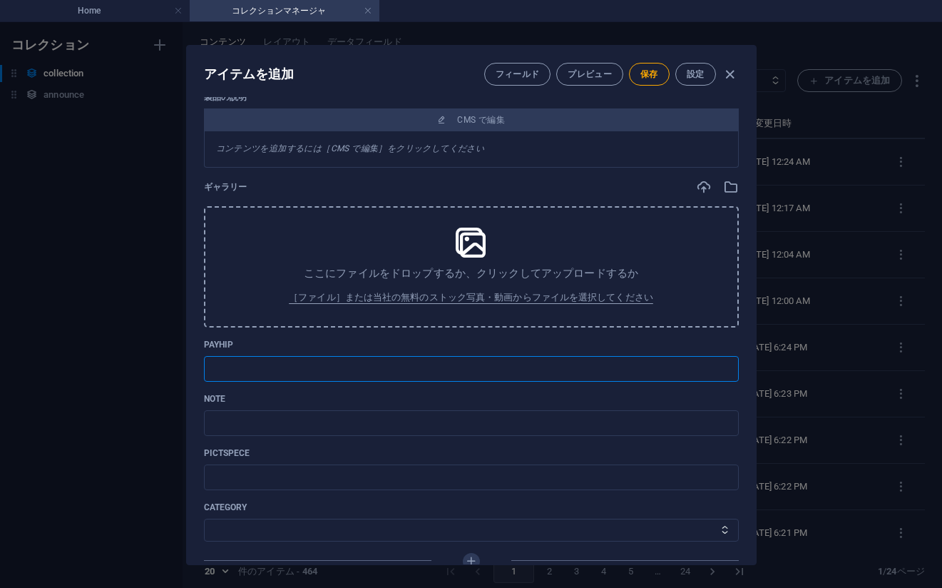
click at [379, 366] on input "text" at bounding box center [471, 369] width 535 height 26
paste input "[URL][DOMAIN_NAME]"
type input "[URL][DOMAIN_NAME]"
click at [690, 328] on div "Name No 451_[PERSON_NAME] - Japanese Elegance_#_55(75PIC) ​ Slug [DOMAIN_NAME][…" at bounding box center [471, 216] width 535 height 787
click at [353, 426] on input "text" at bounding box center [471, 423] width 535 height 26
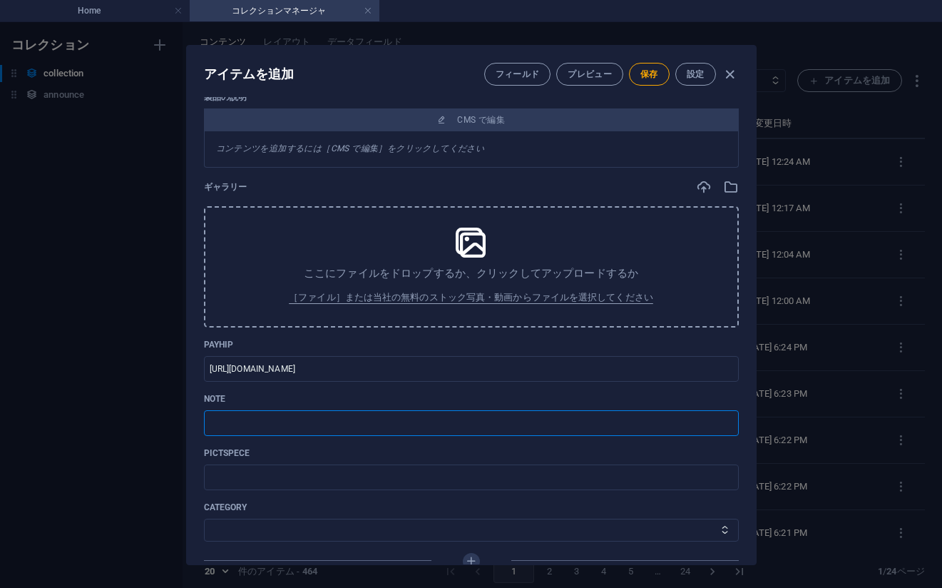
paste input "[URL][DOMAIN_NAME]"
type input "[URL][DOMAIN_NAME]"
click at [270, 524] on select "その他 ジャマー_jammer レインコート_rain_coat ミリタリービキニ_military_bikini 体操選手_gymnast ドアの向こうのひ…" at bounding box center [471, 530] width 535 height 23
select select "和艶 - Japanese Elegance"
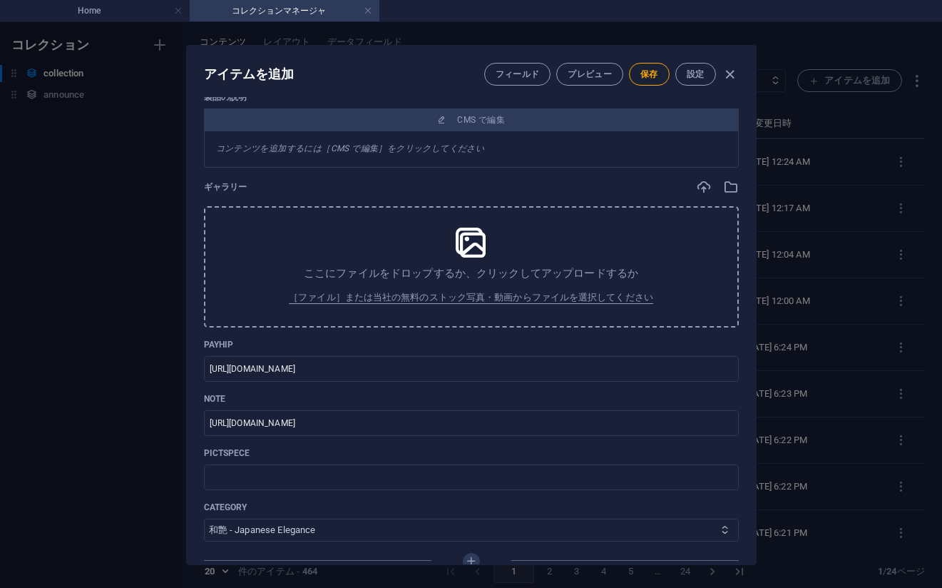
click at [204, 519] on select "その他 ジャマー_jammer レインコート_rain_coat ミリタリービキニ_military_bikini 体操選手_gymnast ドアの向こうのひ…" at bounding box center [471, 530] width 535 height 23
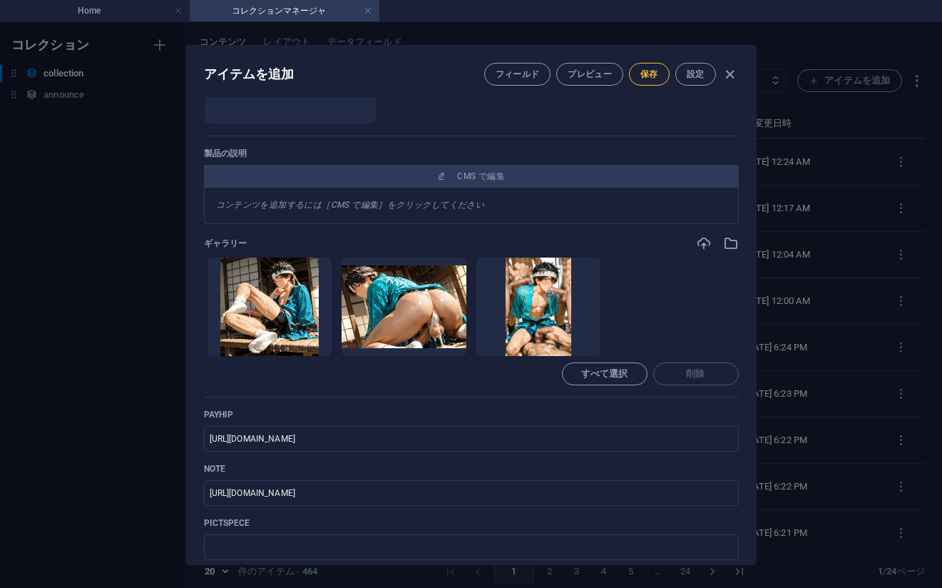
click at [643, 77] on span "保存" at bounding box center [649, 73] width 18 height 11
click at [861, 303] on div "アイテムを編集 フィールド プレビュー 保存 設定 Name No 451_[PERSON_NAME] - Japanese Elegance_#_55(75…" at bounding box center [471, 305] width 942 height 566
type input "no-451-japanese-elegance-55-75pic"
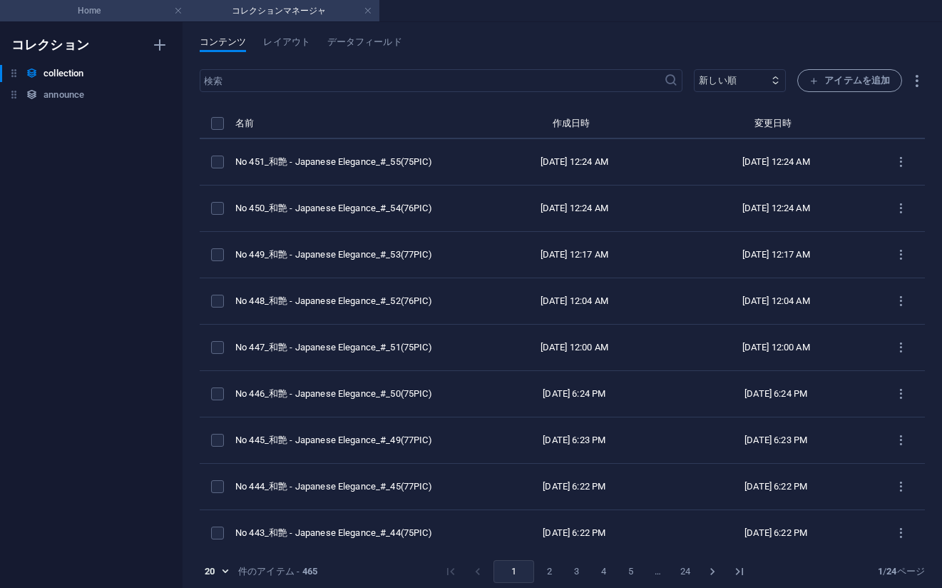
click at [103, 18] on h4 "Home" at bounding box center [95, 11] width 190 height 16
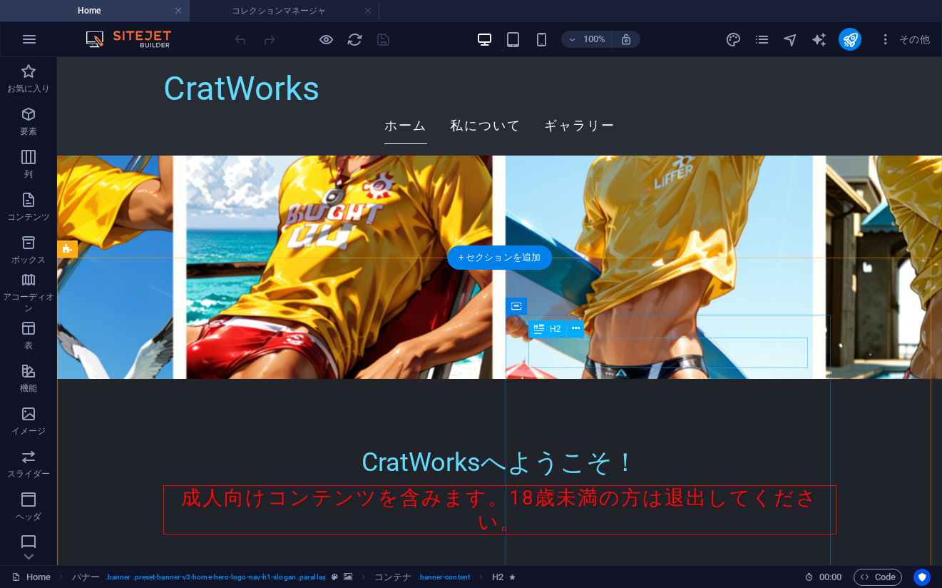
scroll to position [0, 0]
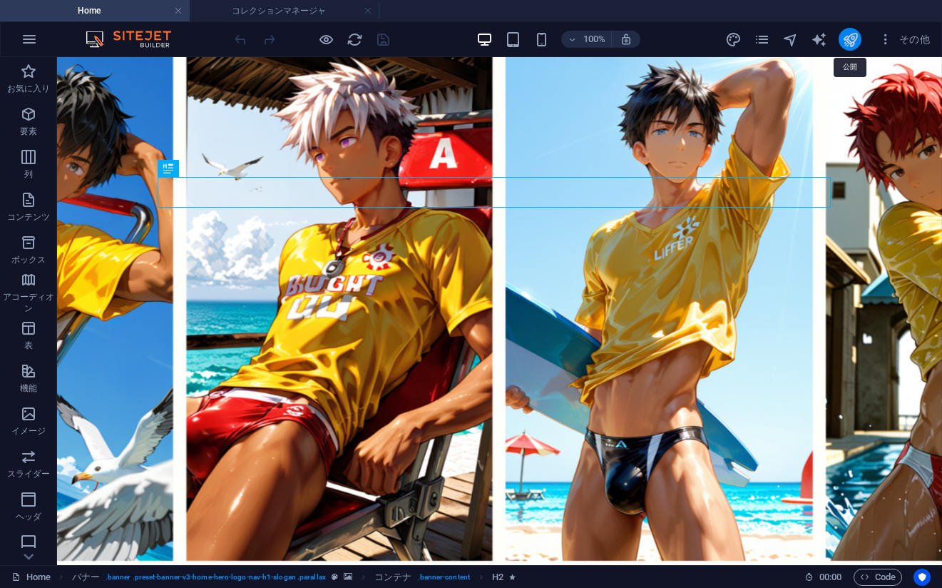
click at [850, 40] on icon "publish" at bounding box center [850, 39] width 16 height 16
